Goal: Book appointment/travel/reservation

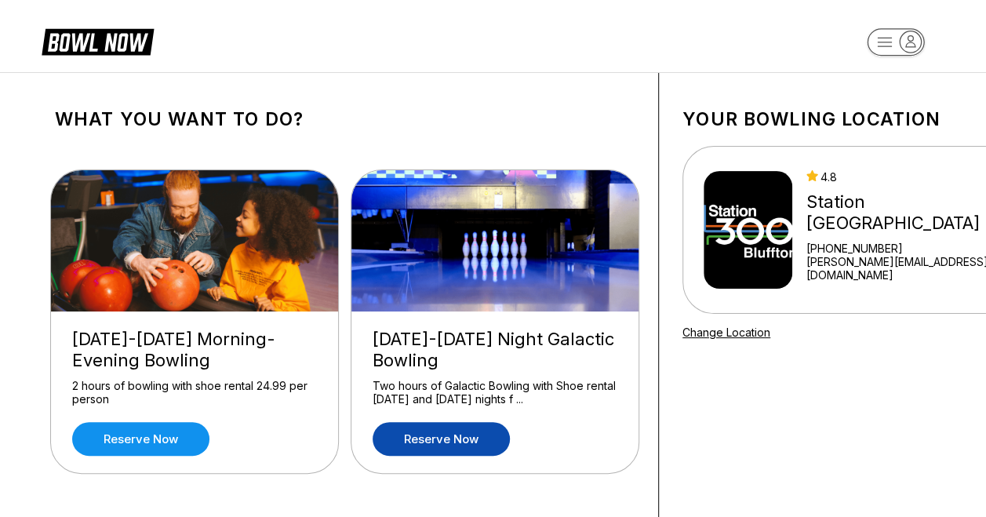
click at [444, 442] on link "Reserve now" at bounding box center [441, 439] width 137 height 34
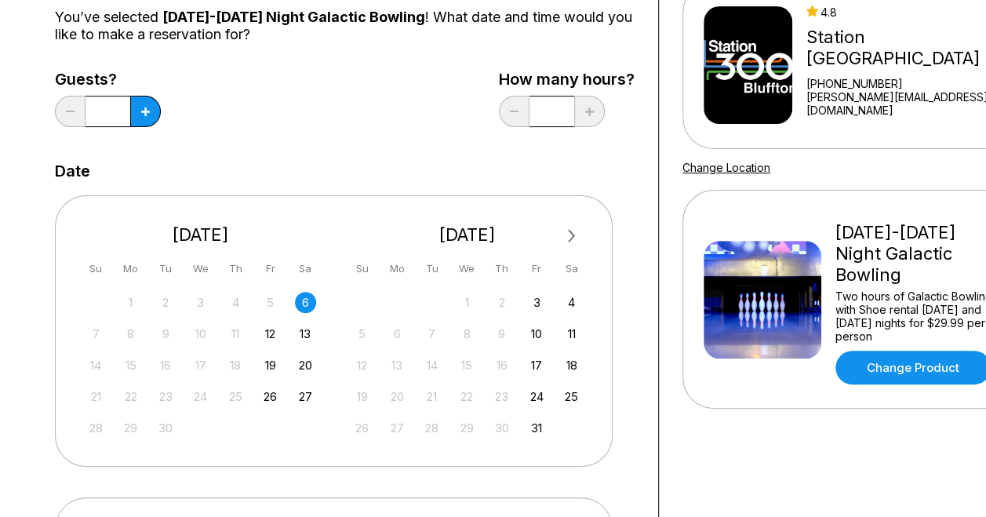
scroll to position [166, 0]
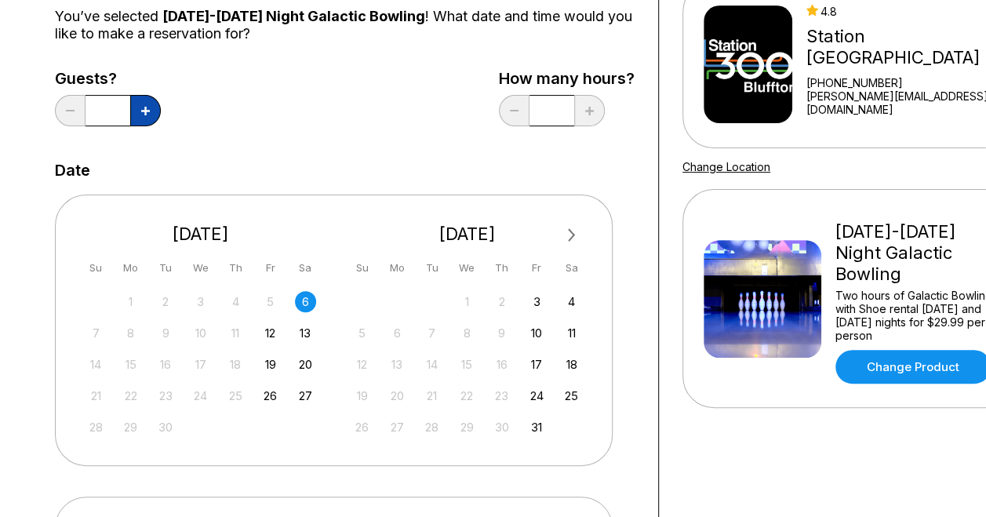
click at [140, 107] on button at bounding box center [145, 110] width 31 height 31
type input "*"
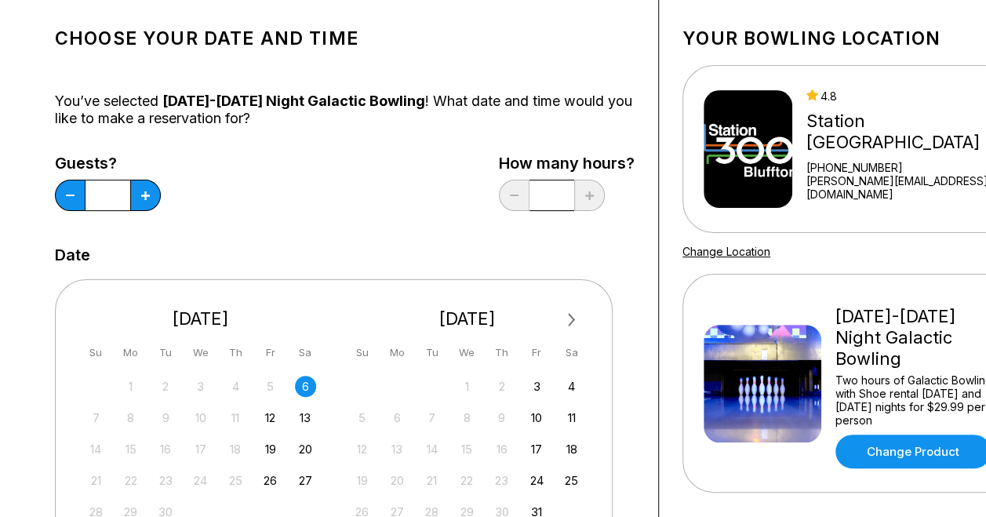
scroll to position [0, 0]
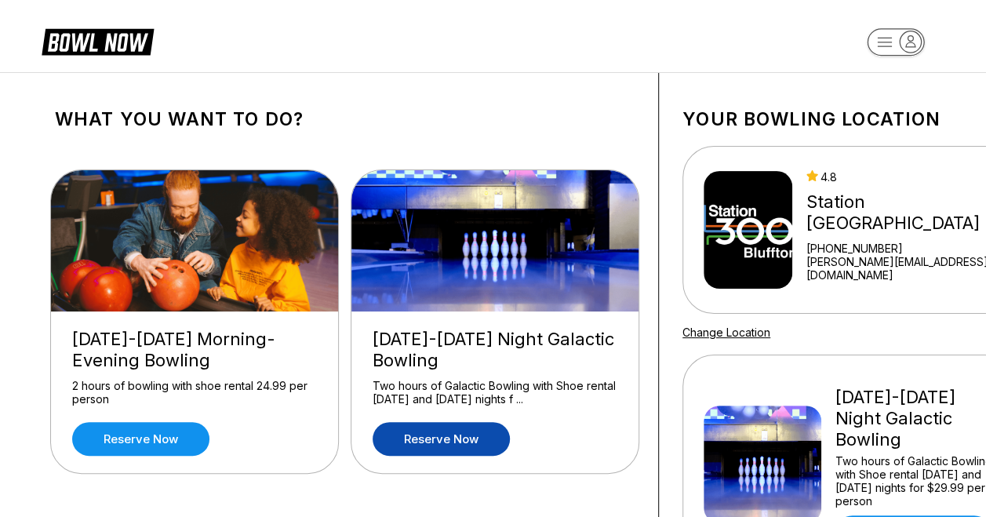
scroll to position [471, 0]
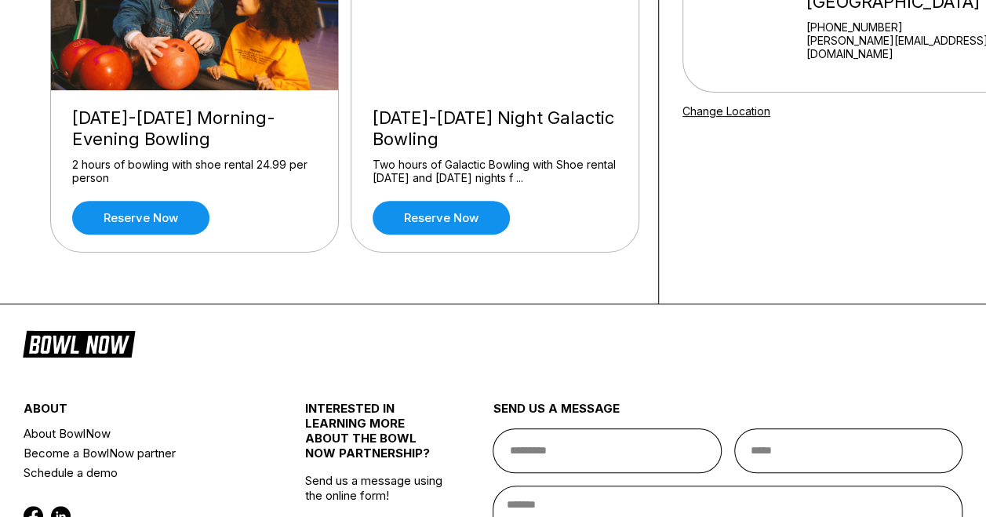
scroll to position [237, 0]
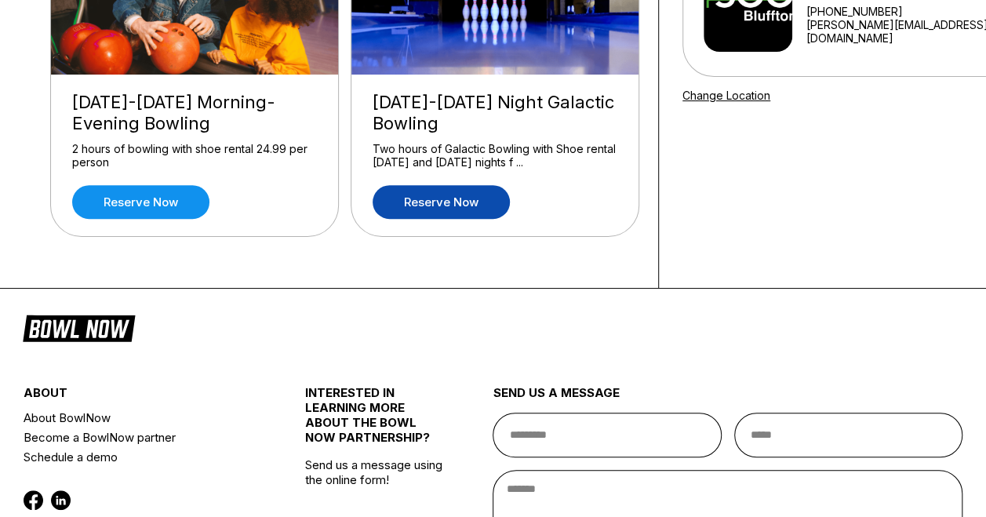
click at [461, 199] on link "Reserve now" at bounding box center [441, 202] width 137 height 34
